Goal: Contribute content: Contribute content

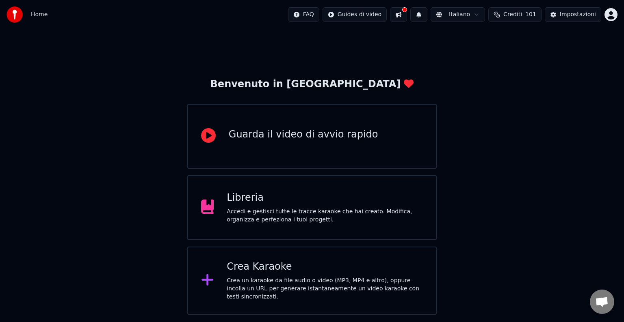
click at [299, 213] on div "Accedi e gestisci tutte le tracce karaoke che hai creato. Modifica, organizza e…" at bounding box center [325, 216] width 196 height 16
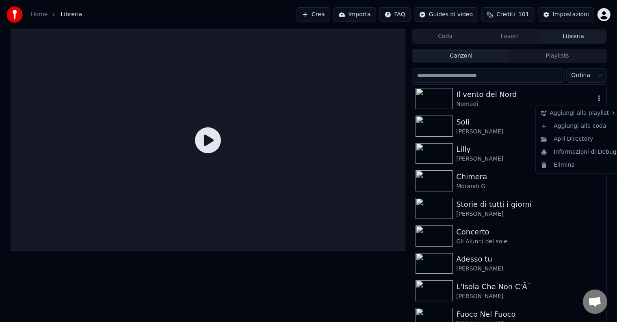
click at [595, 97] on icon "button" at bounding box center [599, 98] width 8 height 6
click at [567, 164] on div "Elimina" at bounding box center [578, 165] width 82 height 13
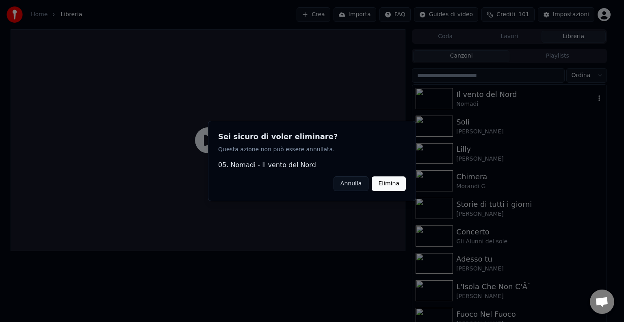
click at [391, 182] on button "Elimina" at bounding box center [388, 184] width 34 height 15
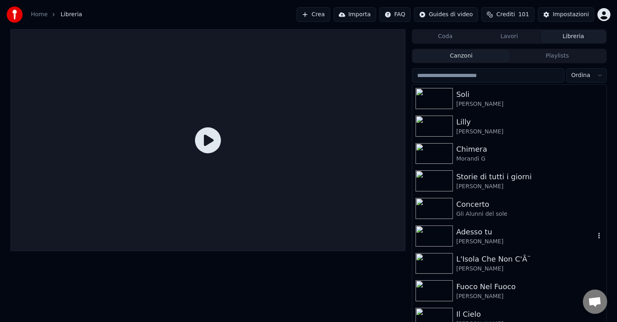
scroll to position [41, 0]
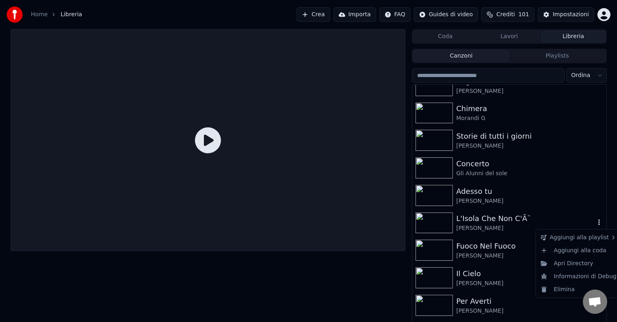
click at [598, 221] on icon "button" at bounding box center [599, 223] width 2 height 6
click at [553, 290] on div "Elimina" at bounding box center [578, 289] width 82 height 13
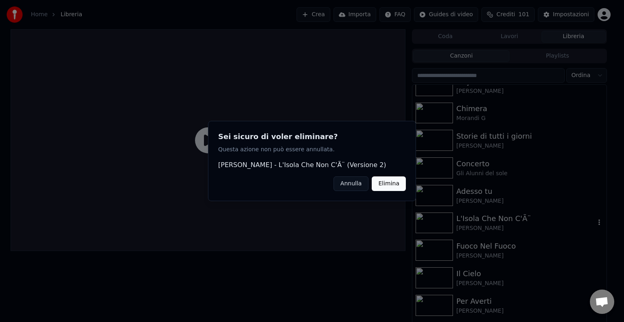
click at [387, 185] on button "Elimina" at bounding box center [388, 184] width 34 height 15
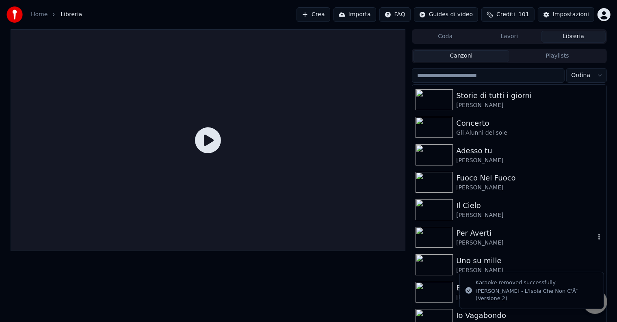
scroll to position [91, 0]
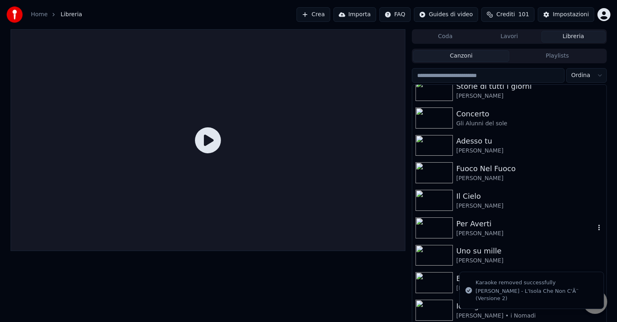
click at [595, 227] on icon "button" at bounding box center [599, 228] width 8 height 6
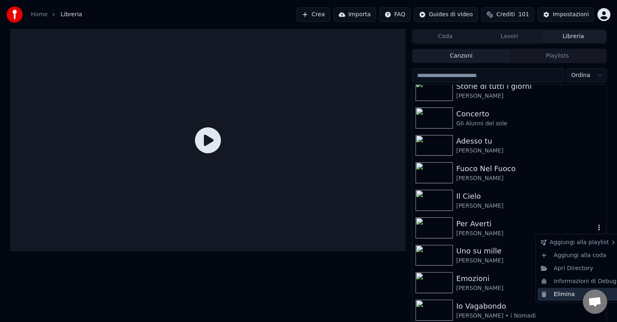
click at [559, 294] on div "Elimina" at bounding box center [578, 294] width 82 height 13
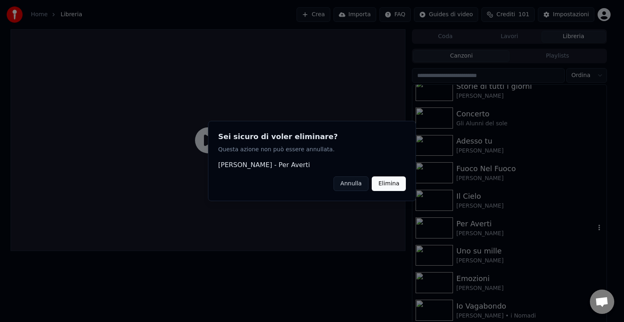
click at [384, 182] on button "Elimina" at bounding box center [388, 184] width 34 height 15
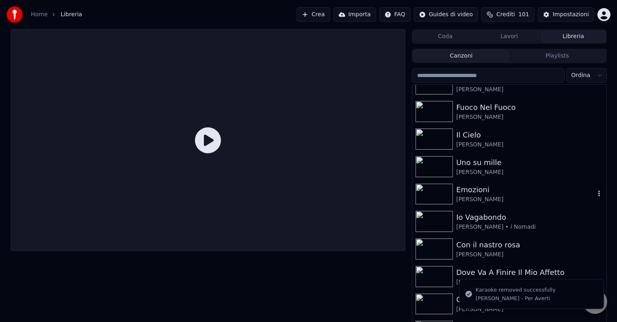
scroll to position [172, 0]
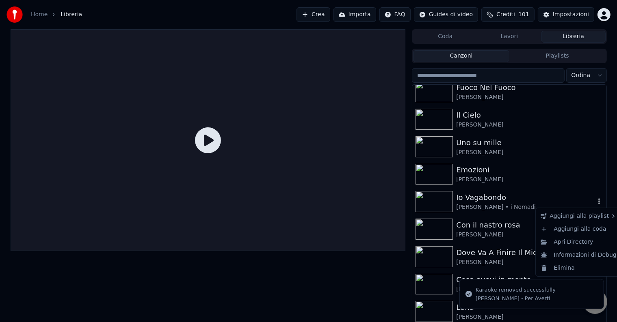
click at [598, 199] on icon "button" at bounding box center [599, 202] width 2 height 6
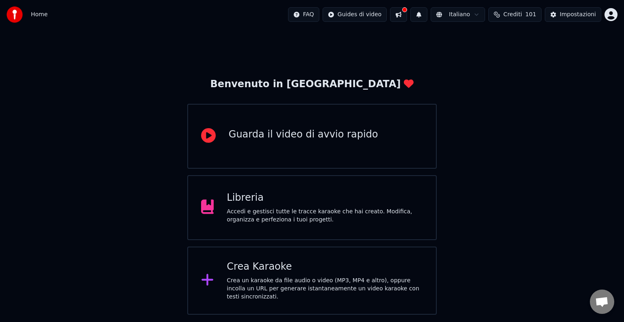
click at [287, 271] on div "Crea Karaoke" at bounding box center [325, 267] width 196 height 13
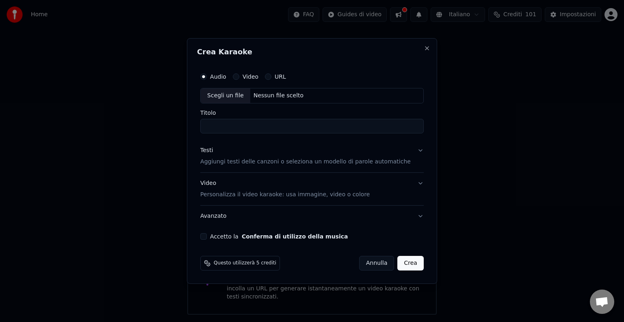
click at [219, 94] on div "Scegli un file" at bounding box center [226, 96] width 50 height 15
type input "**********"
click at [207, 236] on button "Accetto la Conferma di utilizzo della musica" at bounding box center [203, 236] width 6 height 6
click at [408, 264] on button "Crea" at bounding box center [410, 263] width 26 height 15
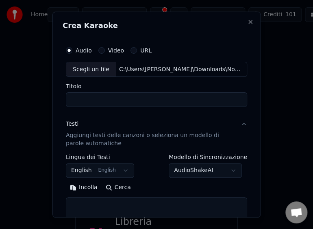
select select
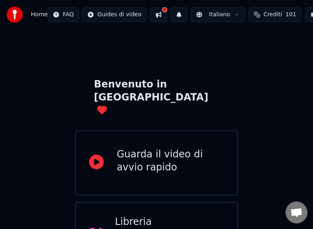
drag, startPoint x: 130, startPoint y: 5, endPoint x: 141, endPoint y: 8, distance: 11.8
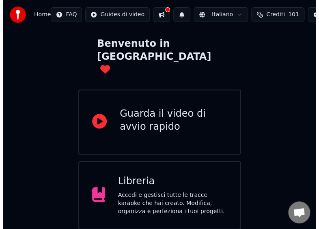
scroll to position [81, 0]
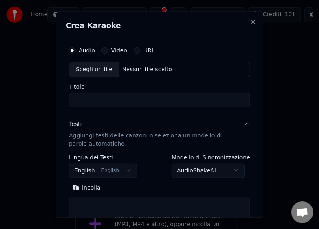
click at [86, 71] on div "Scegli un file" at bounding box center [94, 69] width 50 height 15
type input "**********"
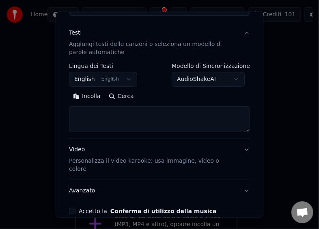
scroll to position [122, 0]
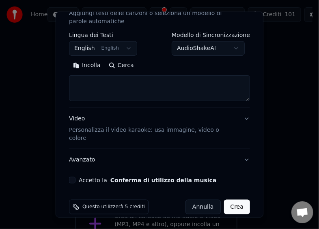
click at [73, 177] on button "Accetto la Conferma di utilizzo della musica" at bounding box center [72, 180] width 6 height 6
click at [227, 199] on button "Crea" at bounding box center [237, 206] width 26 height 15
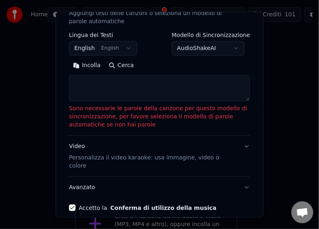
click at [78, 69] on button "Incolla" at bounding box center [87, 65] width 36 height 13
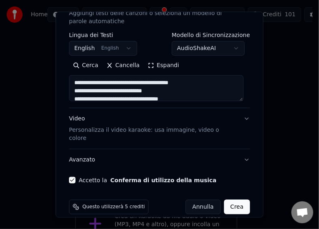
type textarea "**********"
click at [227, 199] on button "Crea" at bounding box center [237, 206] width 26 height 15
select select "**"
type textarea "**********"
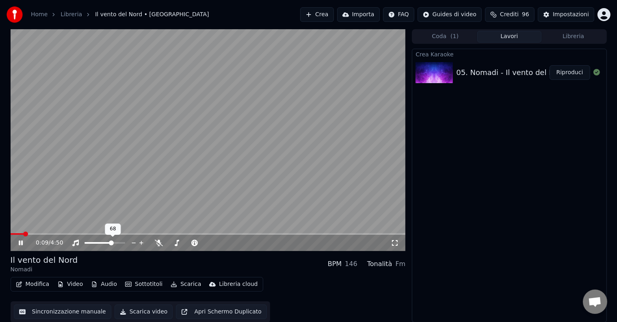
click at [112, 245] on span at bounding box center [111, 243] width 5 height 5
click at [143, 235] on div "0:10 / 4:50" at bounding box center [208, 243] width 395 height 16
click at [145, 234] on span at bounding box center [208, 234] width 395 height 2
click at [266, 234] on span at bounding box center [208, 234] width 395 height 2
click at [123, 244] on span at bounding box center [121, 243] width 5 height 5
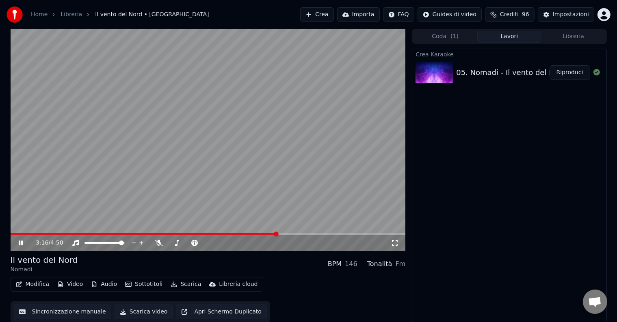
click at [293, 233] on span at bounding box center [208, 234] width 395 height 2
click at [304, 232] on video at bounding box center [208, 140] width 395 height 222
click at [320, 235] on span at bounding box center [208, 234] width 395 height 2
click at [19, 239] on div "3:48 / 4:50" at bounding box center [208, 243] width 389 height 8
click at [19, 245] on icon at bounding box center [20, 243] width 5 height 6
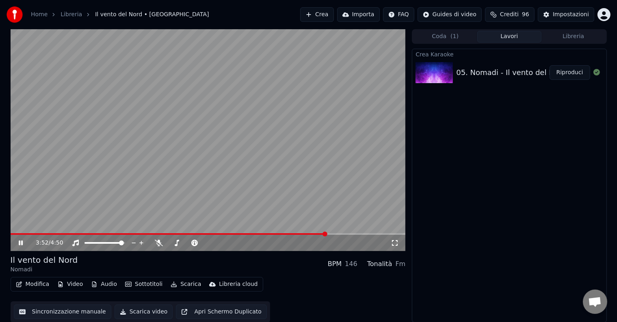
click at [302, 232] on video at bounding box center [208, 140] width 395 height 222
click at [302, 235] on span at bounding box center [157, 234] width 292 height 2
click at [16, 242] on div "3:35 / 4:50" at bounding box center [208, 243] width 389 height 8
click at [20, 238] on div "3:35 / 4:50" at bounding box center [208, 243] width 395 height 16
click at [19, 243] on icon at bounding box center [20, 243] width 5 height 6
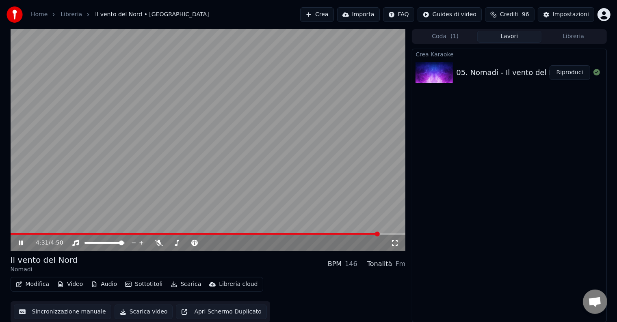
click at [27, 313] on button "Sincronizzazione manuale" at bounding box center [62, 312] width 97 height 15
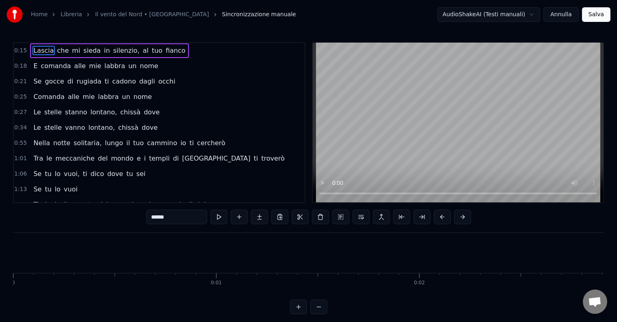
scroll to position [0, 3118]
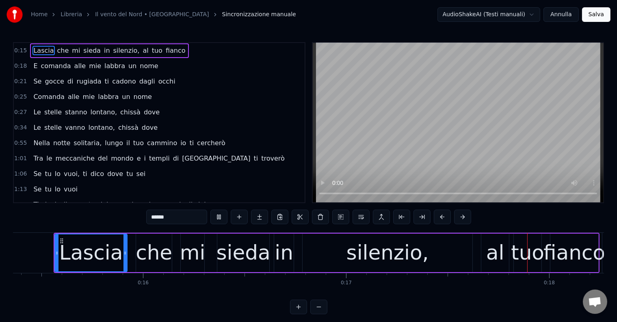
click at [521, 194] on video at bounding box center [458, 123] width 291 height 160
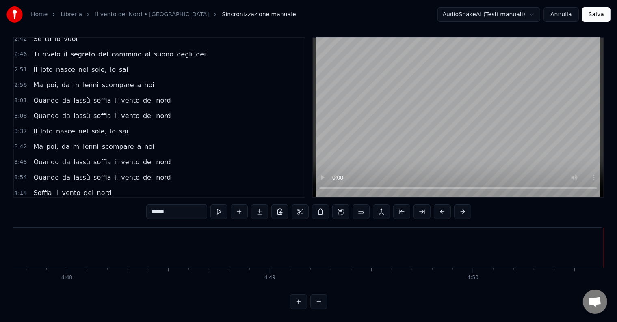
scroll to position [288, 0]
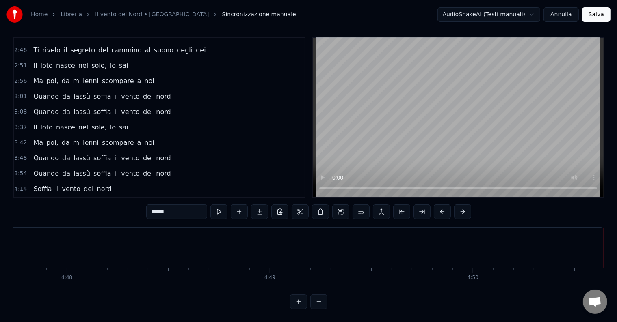
click at [107, 16] on link "Il vento del Nord • [GEOGRAPHIC_DATA]" at bounding box center [152, 15] width 114 height 8
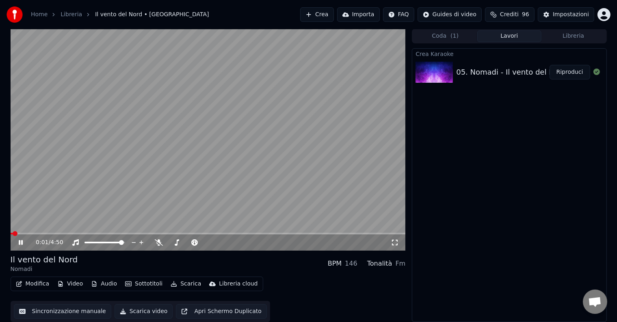
click at [140, 312] on button "Scarica video" at bounding box center [143, 311] width 58 height 15
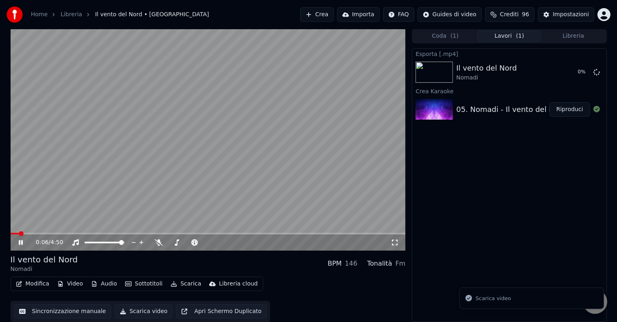
click at [22, 239] on div "0:06 / 4:50" at bounding box center [208, 243] width 389 height 8
click at [19, 242] on icon at bounding box center [21, 242] width 4 height 5
